Goal: Transaction & Acquisition: Download file/media

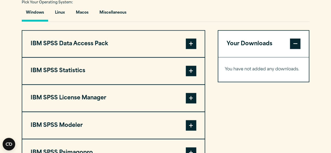
scroll to position [389, 0]
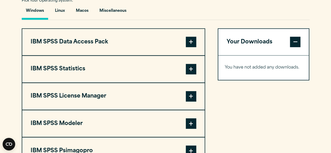
click at [190, 74] on span at bounding box center [191, 69] width 10 height 10
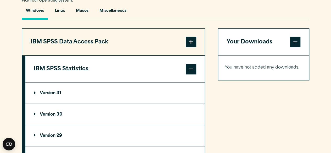
click at [120, 104] on summary "Version 31" at bounding box center [114, 93] width 179 height 21
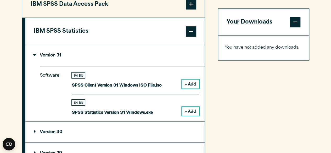
scroll to position [424, 0]
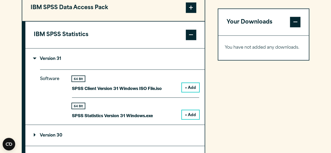
click at [190, 119] on button "+ Add" at bounding box center [190, 114] width 17 height 9
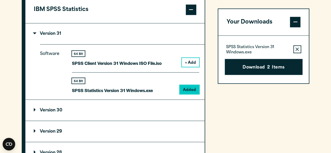
scroll to position [448, 0]
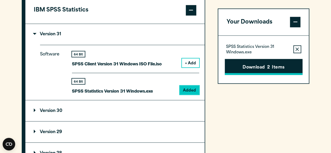
click at [276, 63] on button "Download 2 Items" at bounding box center [264, 67] width 78 height 16
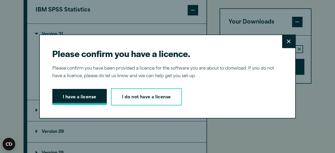
click at [86, 102] on button "I have a license" at bounding box center [79, 97] width 54 height 16
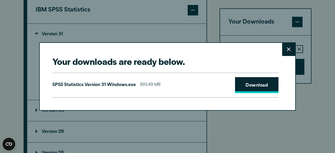
click at [255, 86] on link "Download" at bounding box center [256, 85] width 43 height 16
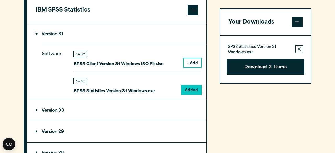
click at [325, 21] on div "Your downloads are ready below. Close SPSS Statistics Version 31 Windows.exe 89…" at bounding box center [167, 76] width 335 height 153
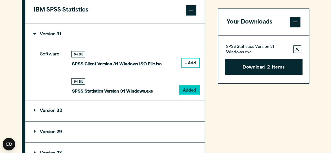
click at [171, 60] on div "Software 64 Bit SPSS Client Version 31 Windows ISO File.iso + Add 64 Bit Added" at bounding box center [122, 72] width 165 height 55
click at [168, 61] on div "Software 64 Bit SPSS Client Version 31 Windows ISO File.iso + Add 64 Bit Added" at bounding box center [122, 72] width 165 height 55
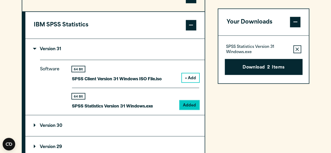
scroll to position [433, 0]
click at [300, 48] on button "Remove this item from your software download list" at bounding box center [298, 50] width 8 height 8
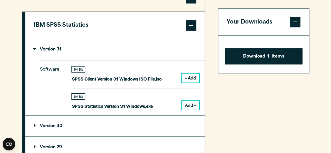
click at [188, 110] on button "Add +" at bounding box center [190, 105] width 17 height 9
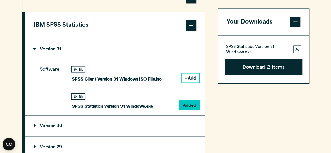
click at [296, 50] on icon "button" at bounding box center [297, 50] width 3 height 4
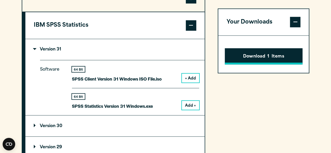
click at [272, 56] on button "Download 1 Items" at bounding box center [264, 56] width 78 height 16
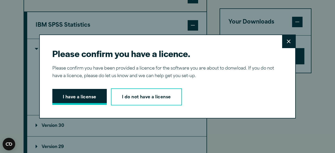
click at [88, 98] on button "I have a license" at bounding box center [79, 97] width 54 height 16
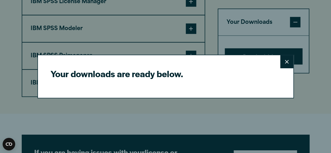
scroll to position [667, 0]
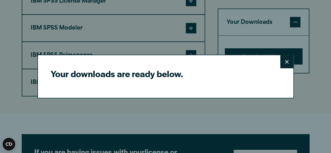
click at [286, 62] on icon at bounding box center [287, 62] width 4 height 4
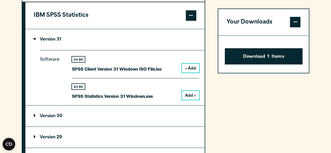
scroll to position [443, 0]
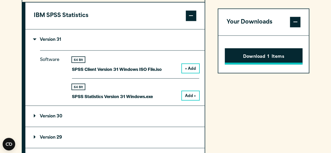
click at [244, 54] on button "Download 1 Items" at bounding box center [264, 56] width 78 height 16
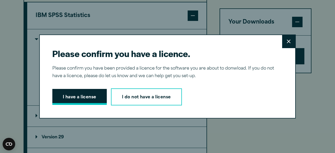
click at [93, 100] on button "I have a license" at bounding box center [79, 97] width 54 height 16
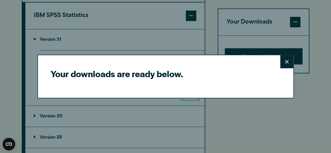
click at [130, 77] on h2 "Your downloads are ready below." at bounding box center [164, 74] width 226 height 12
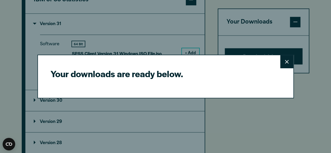
scroll to position [459, 0]
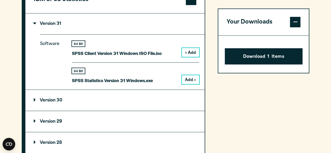
click at [299, 98] on div "Your downloads are ready below. Close" at bounding box center [165, 76] width 331 height 153
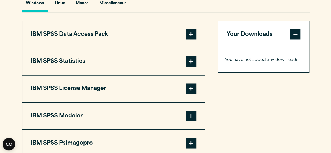
scroll to position [397, 0]
click at [191, 67] on span at bounding box center [191, 61] width 10 height 10
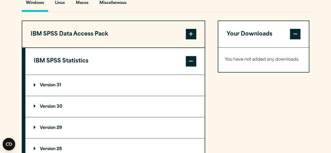
click at [102, 96] on summary "Version 31" at bounding box center [114, 85] width 179 height 21
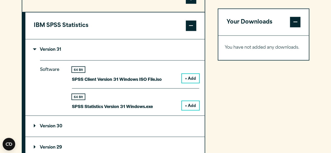
scroll to position [433, 0]
click at [191, 110] on button "+ Add" at bounding box center [190, 105] width 17 height 9
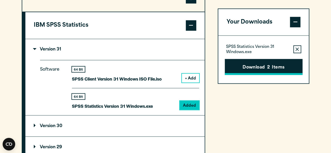
click at [258, 64] on button "Download 2 Items" at bounding box center [264, 67] width 78 height 16
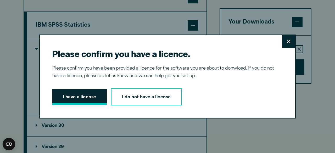
click at [73, 97] on button "I have a license" at bounding box center [79, 97] width 54 height 16
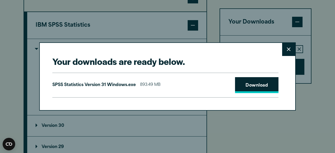
click at [259, 86] on link "Download" at bounding box center [256, 85] width 43 height 16
click at [287, 49] on icon at bounding box center [289, 50] width 4 height 4
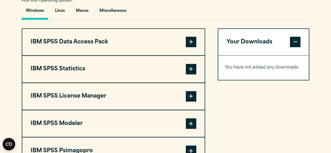
scroll to position [390, 0]
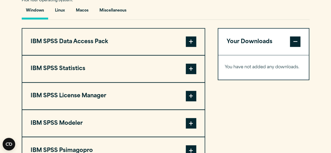
click at [193, 74] on span at bounding box center [191, 69] width 10 height 10
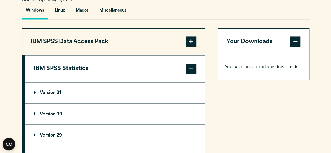
click at [182, 103] on summary "Version 31" at bounding box center [114, 92] width 179 height 21
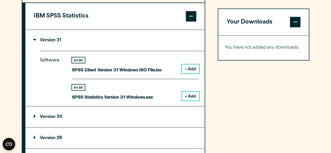
scroll to position [443, 0]
click at [191, 100] on button "+ Add" at bounding box center [190, 95] width 17 height 9
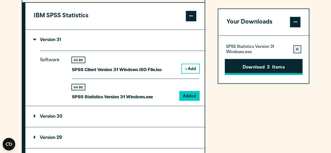
click at [264, 65] on button "Download 3 Items" at bounding box center [264, 67] width 78 height 16
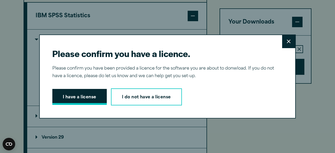
click at [90, 98] on button "I have a license" at bounding box center [79, 97] width 54 height 16
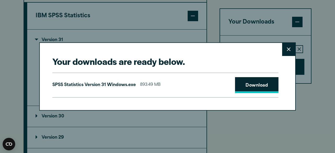
click at [258, 87] on link "Download" at bounding box center [256, 85] width 43 height 16
click at [321, 49] on div "Your downloads are ready below. Close SPSS Statistics Version 31 Windows.exe 89…" at bounding box center [167, 76] width 335 height 153
